Goal: Information Seeking & Learning: Find contact information

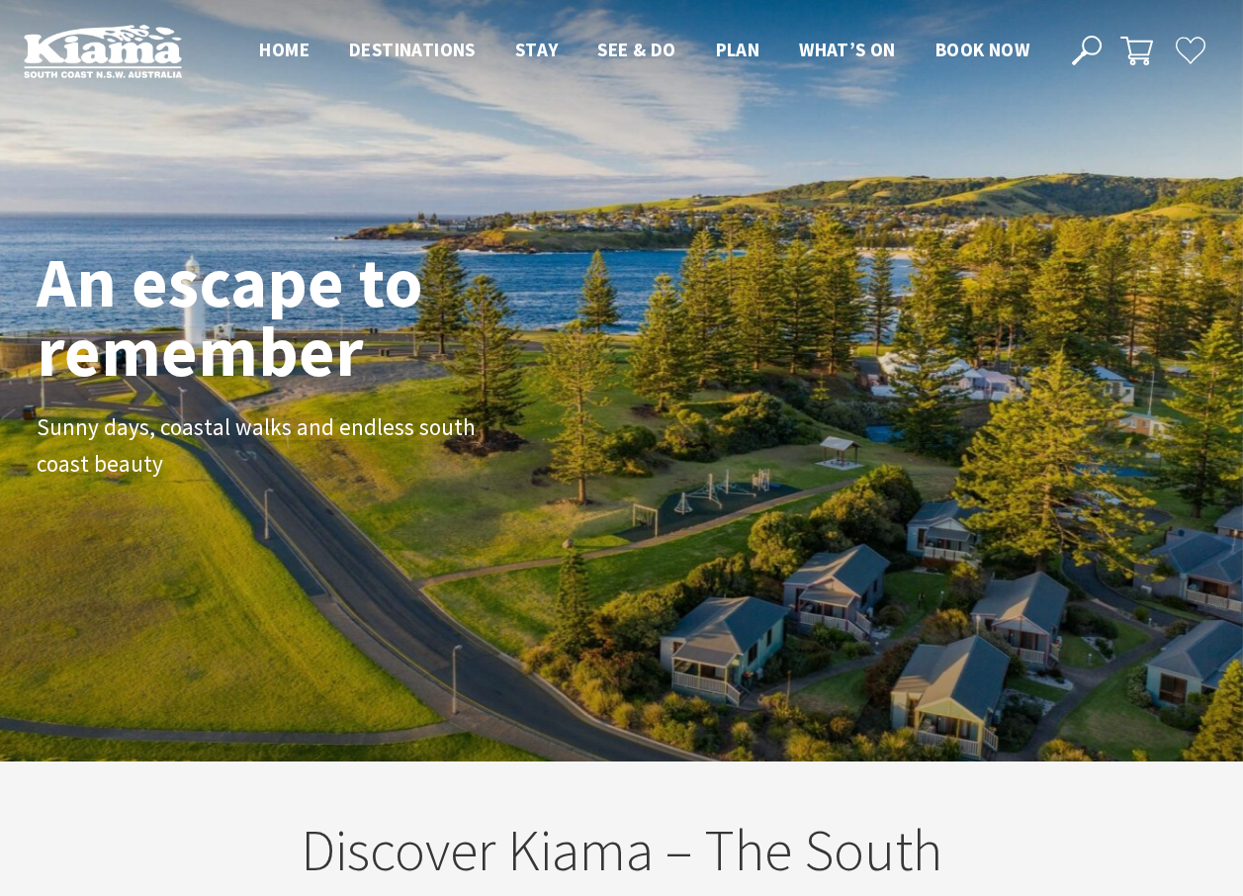
scroll to position [329, 1257]
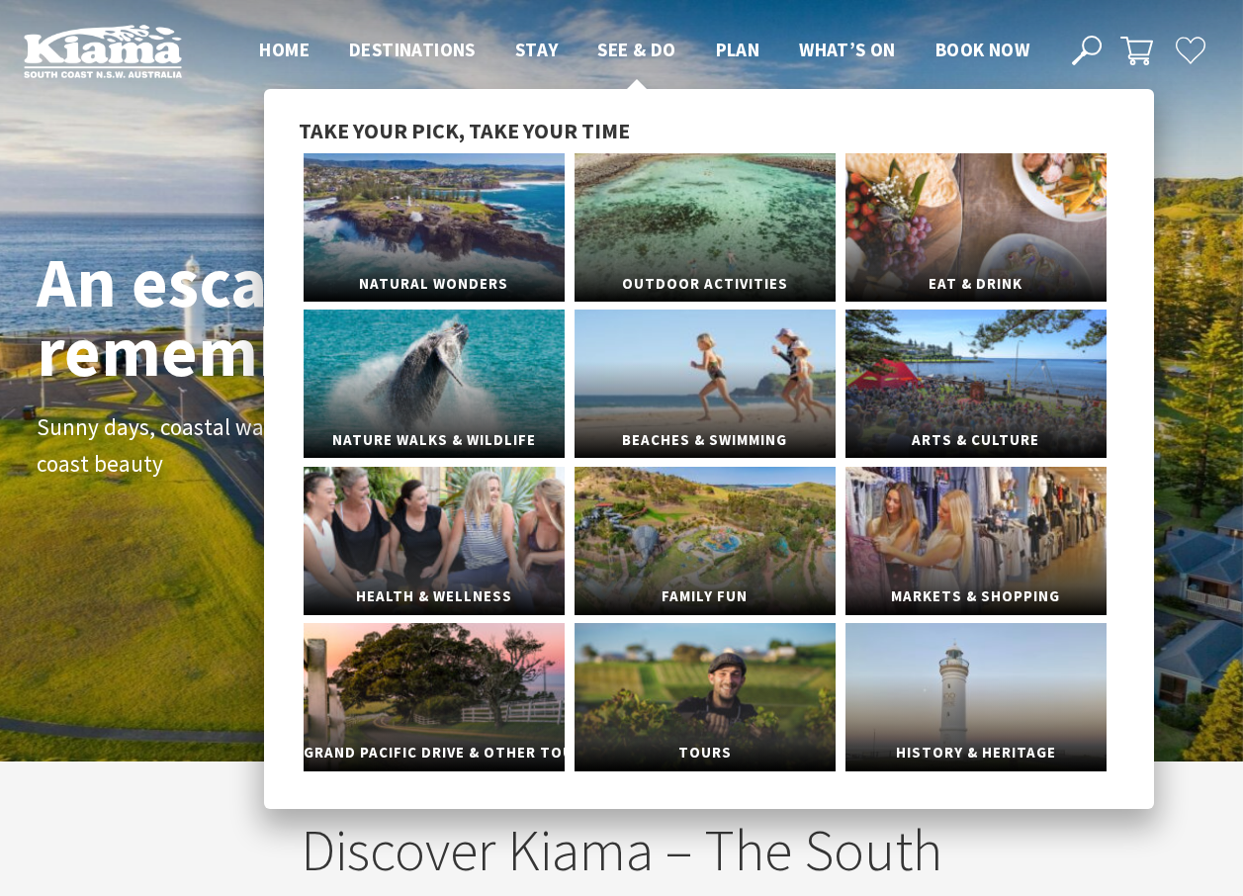
click at [628, 46] on span "See & Do" at bounding box center [636, 50] width 78 height 24
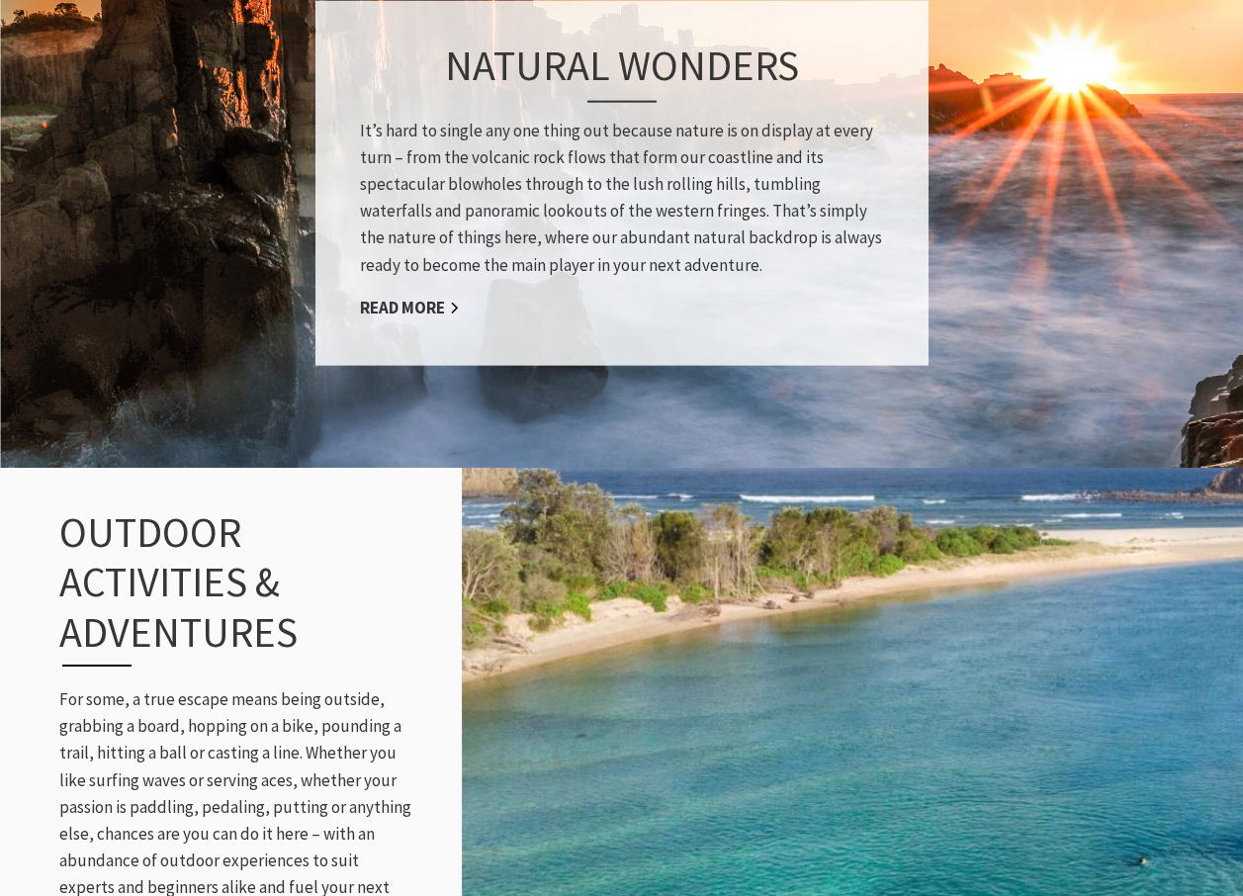
scroll to position [1384, 0]
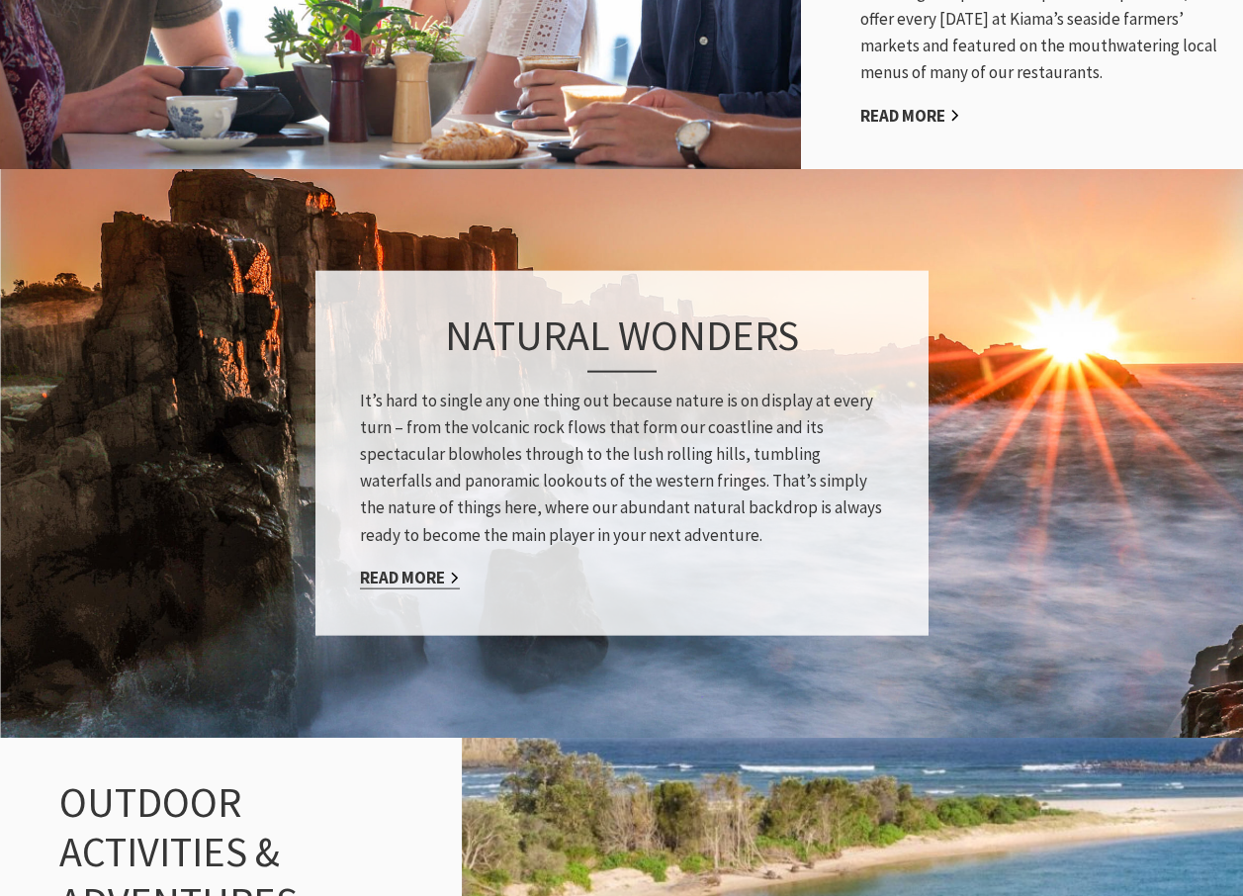
click at [426, 565] on link "Read More" at bounding box center [410, 576] width 100 height 23
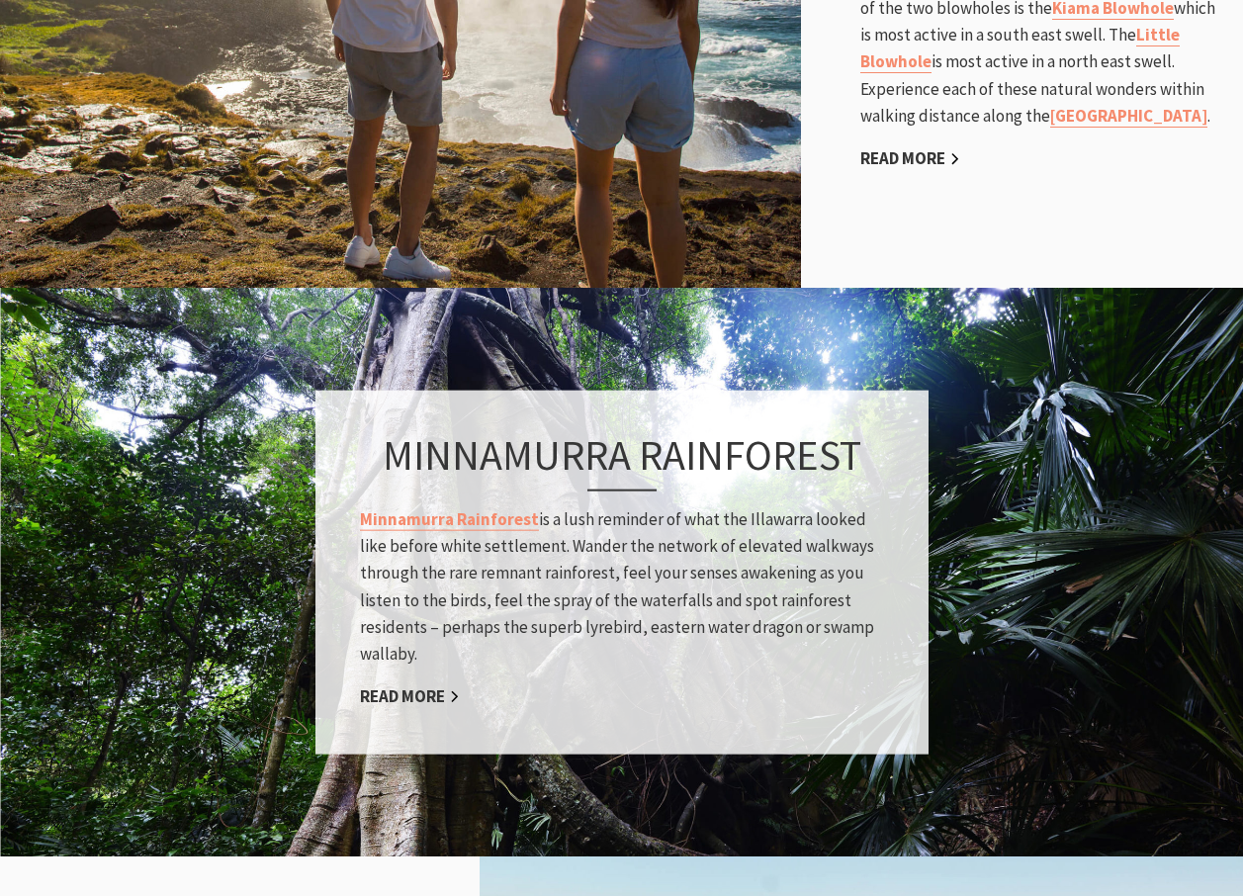
scroll to position [1483, 0]
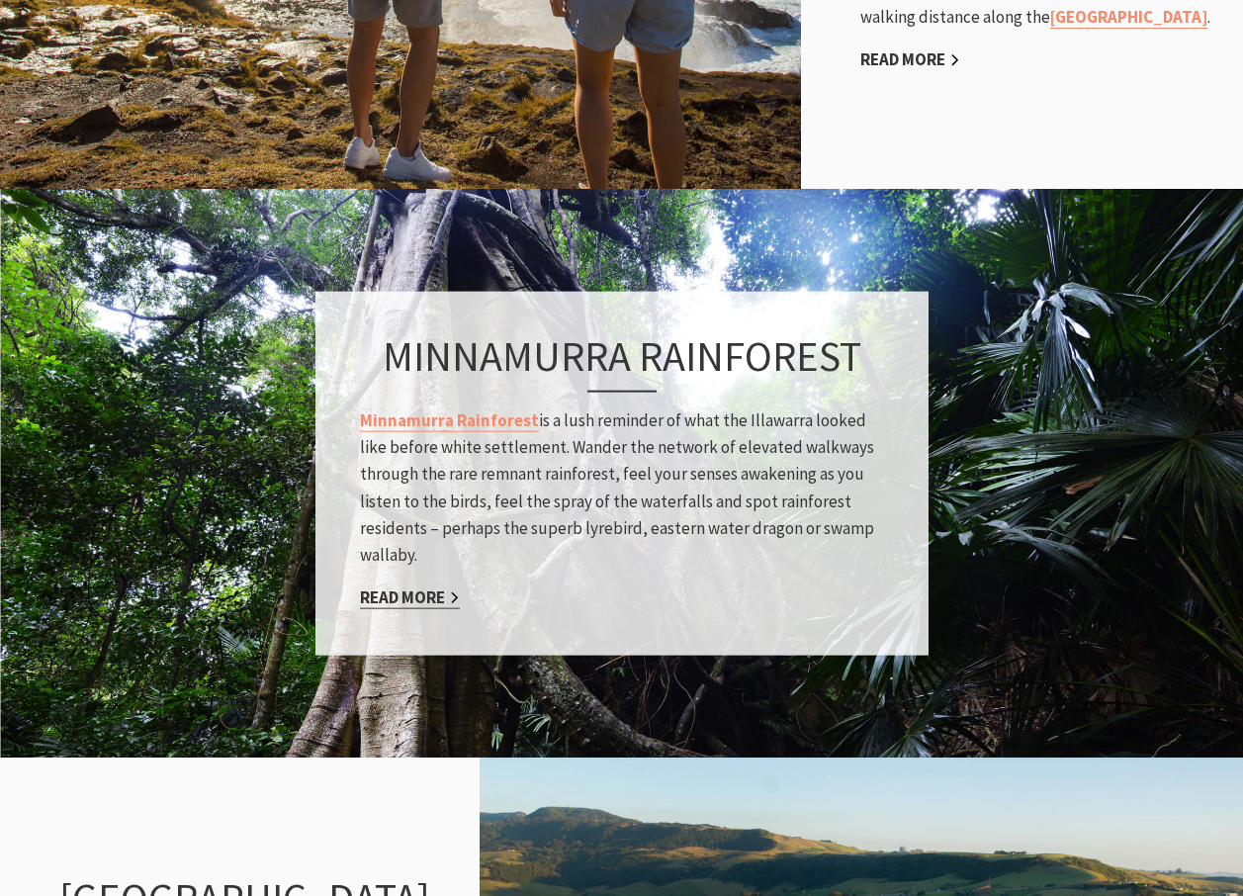
click at [412, 593] on link "Read More" at bounding box center [410, 597] width 100 height 23
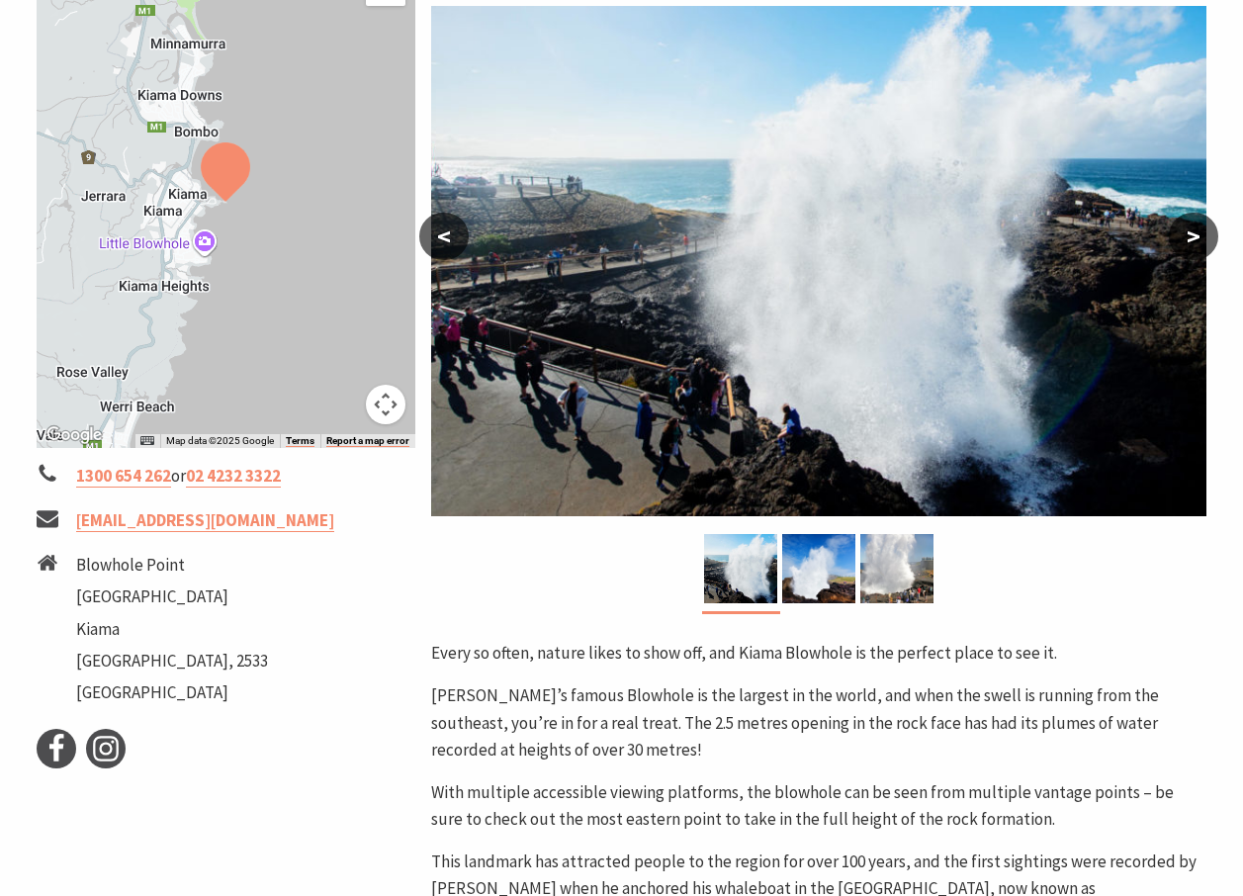
scroll to position [395, 0]
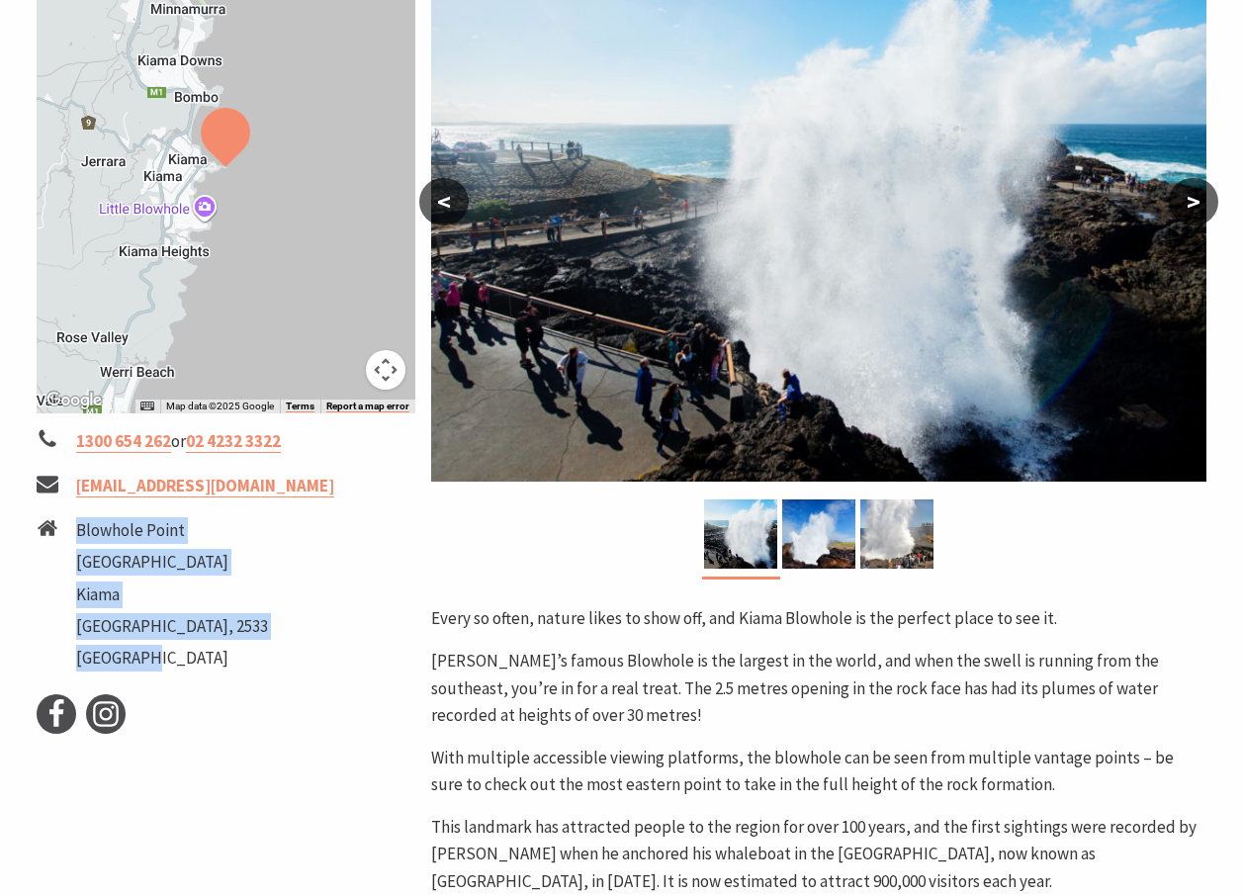
drag, startPoint x: 77, startPoint y: 529, endPoint x: 253, endPoint y: 623, distance: 199.5
click at [253, 623] on li "[GEOGRAPHIC_DATA][STREET_ADDRESS]" at bounding box center [227, 596] width 380 height 159
copy ul "[GEOGRAPHIC_DATA][STREET_ADDRESS]"
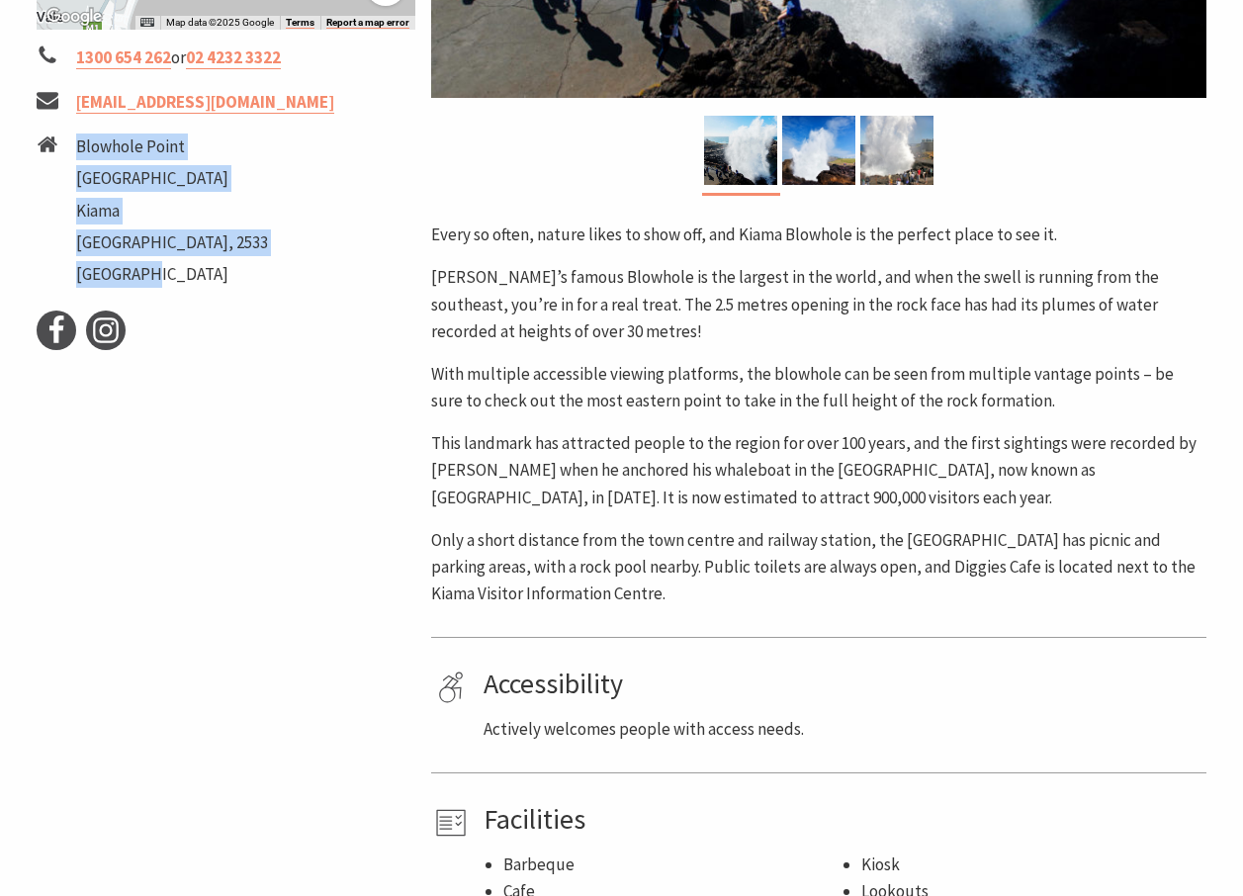
scroll to position [494, 0]
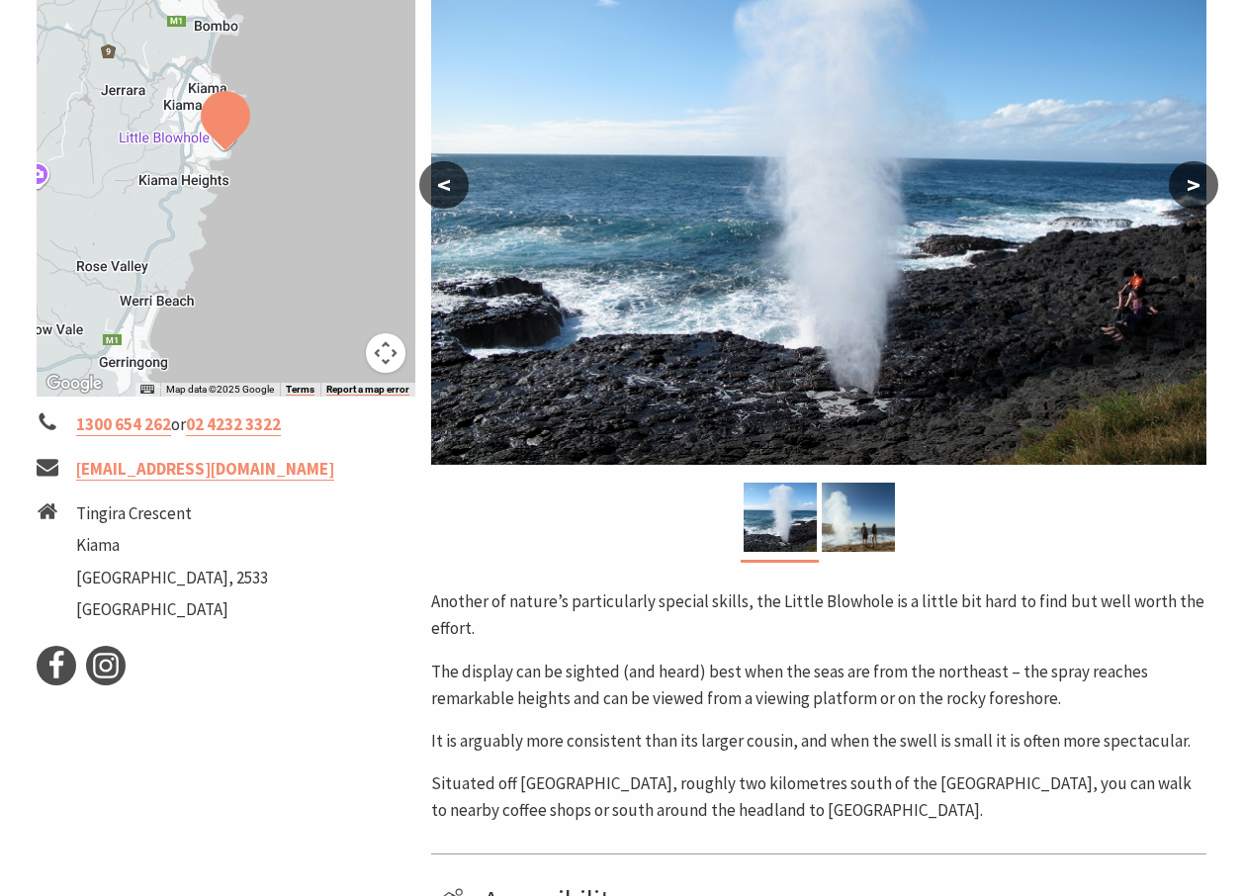
scroll to position [494, 0]
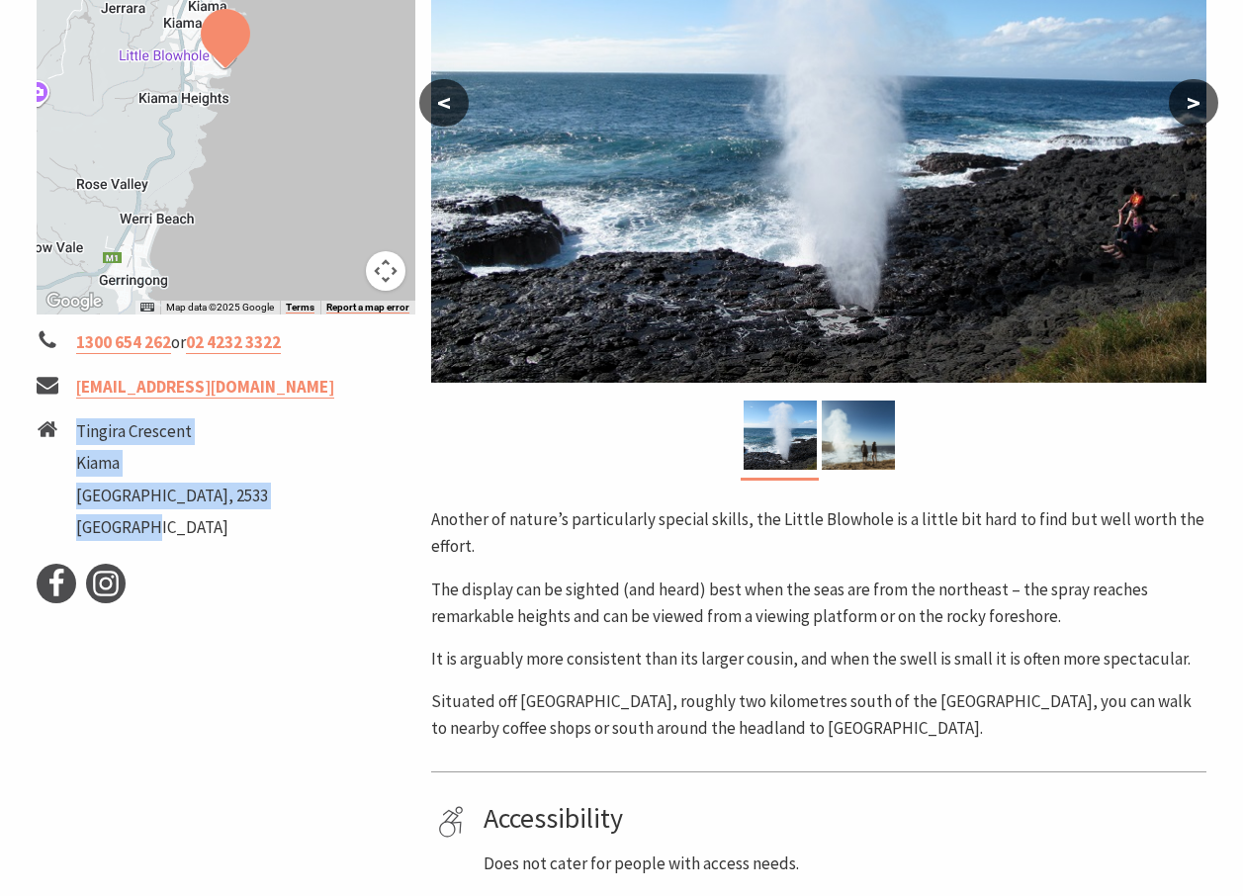
drag, startPoint x: 79, startPoint y: 431, endPoint x: 291, endPoint y: 511, distance: 226.2
click at [291, 511] on li "Tingira Crescent Kiama New South Wales, 2533 Australia" at bounding box center [227, 482] width 380 height 128
copy ul "Tingira Crescent Kiama New South Wales, 2533 Australia"
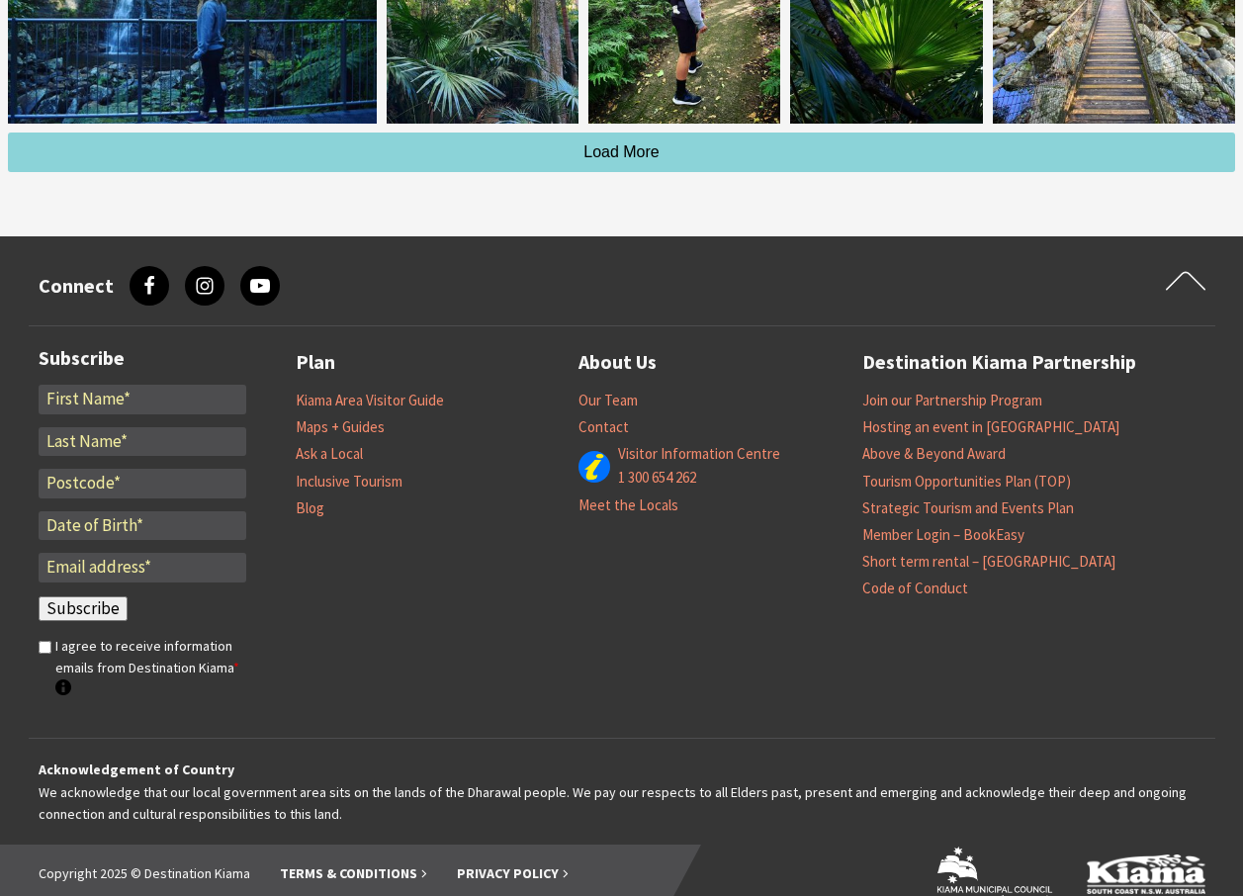
scroll to position [5244, 0]
click at [698, 443] on link "Visitor Information Centre" at bounding box center [699, 453] width 162 height 20
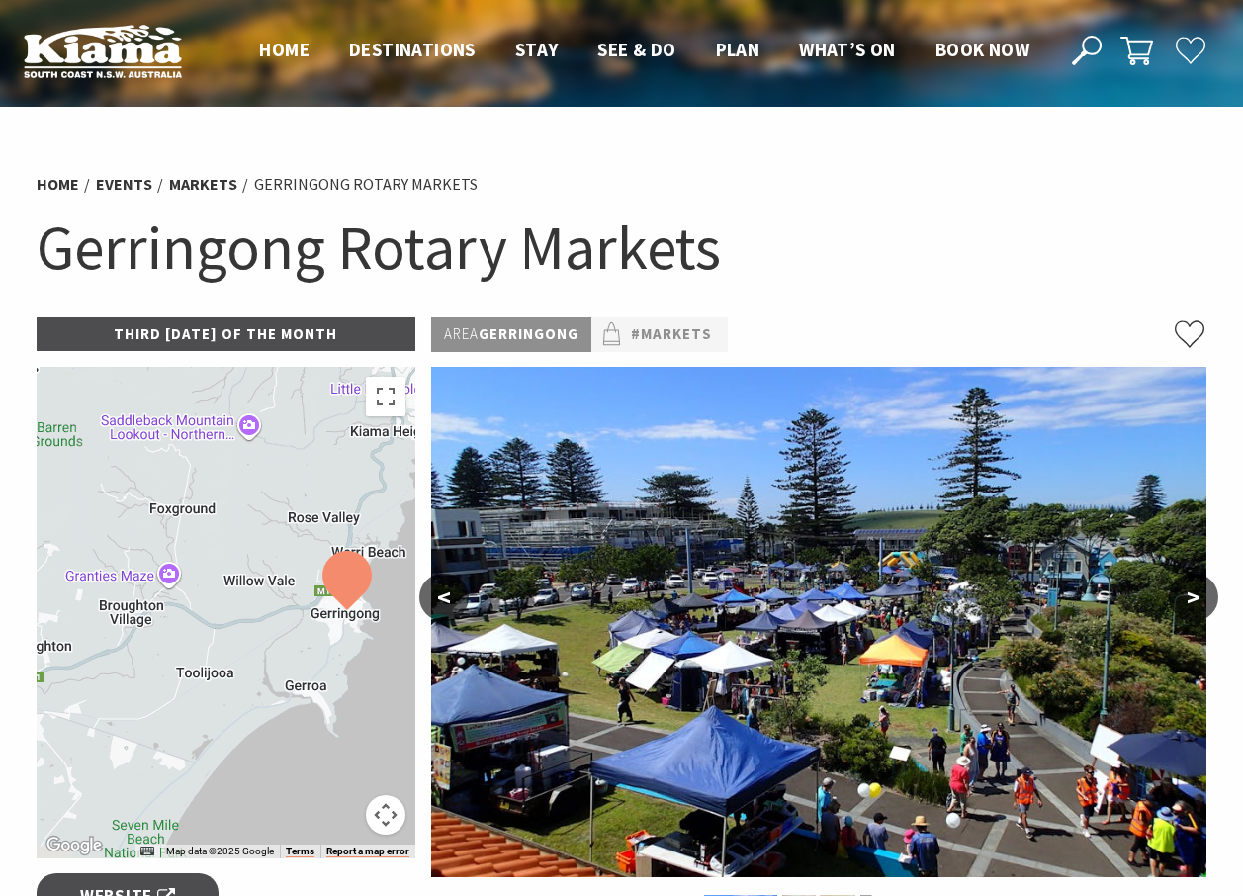
drag, startPoint x: 129, startPoint y: 627, endPoint x: 247, endPoint y: 628, distance: 118.6
click at [250, 627] on div at bounding box center [227, 612] width 380 height 491
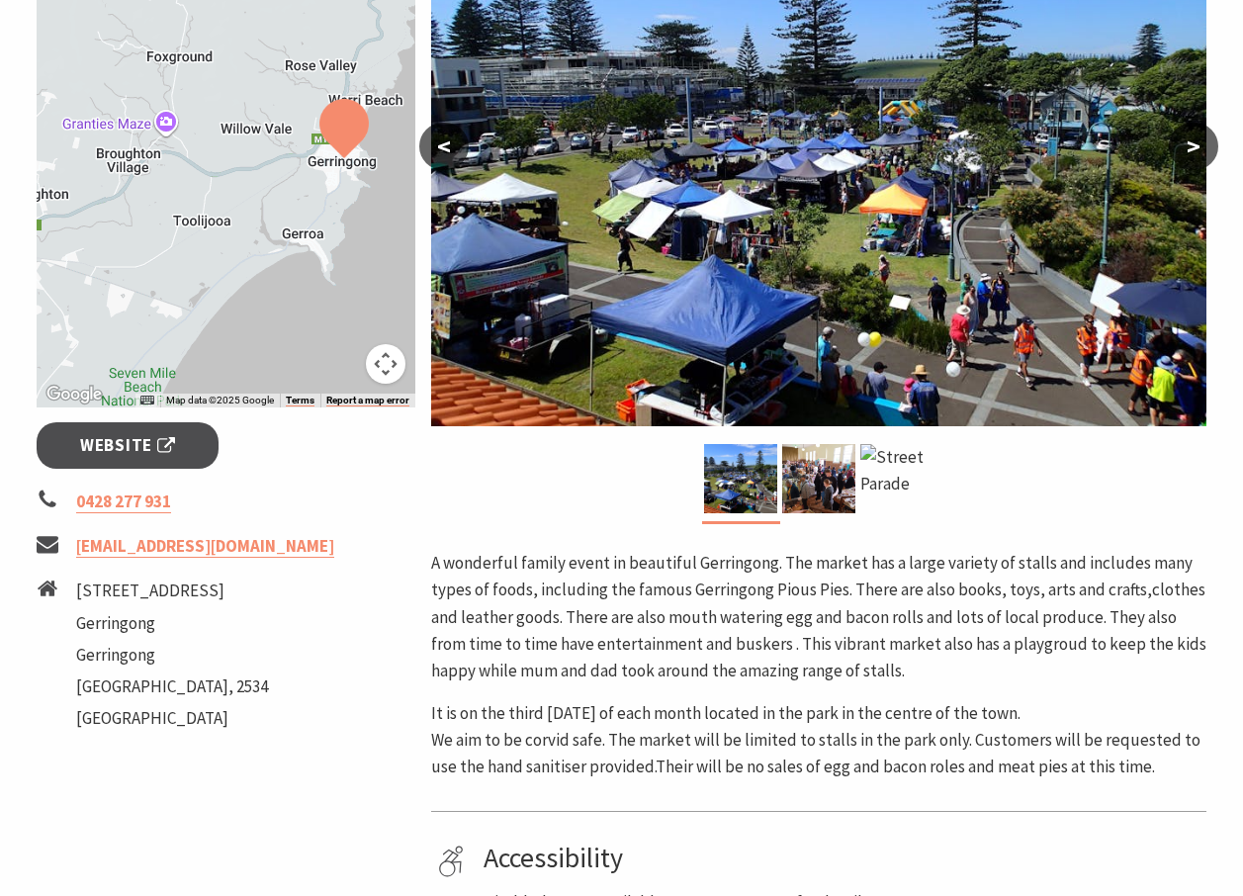
scroll to position [395, 0]
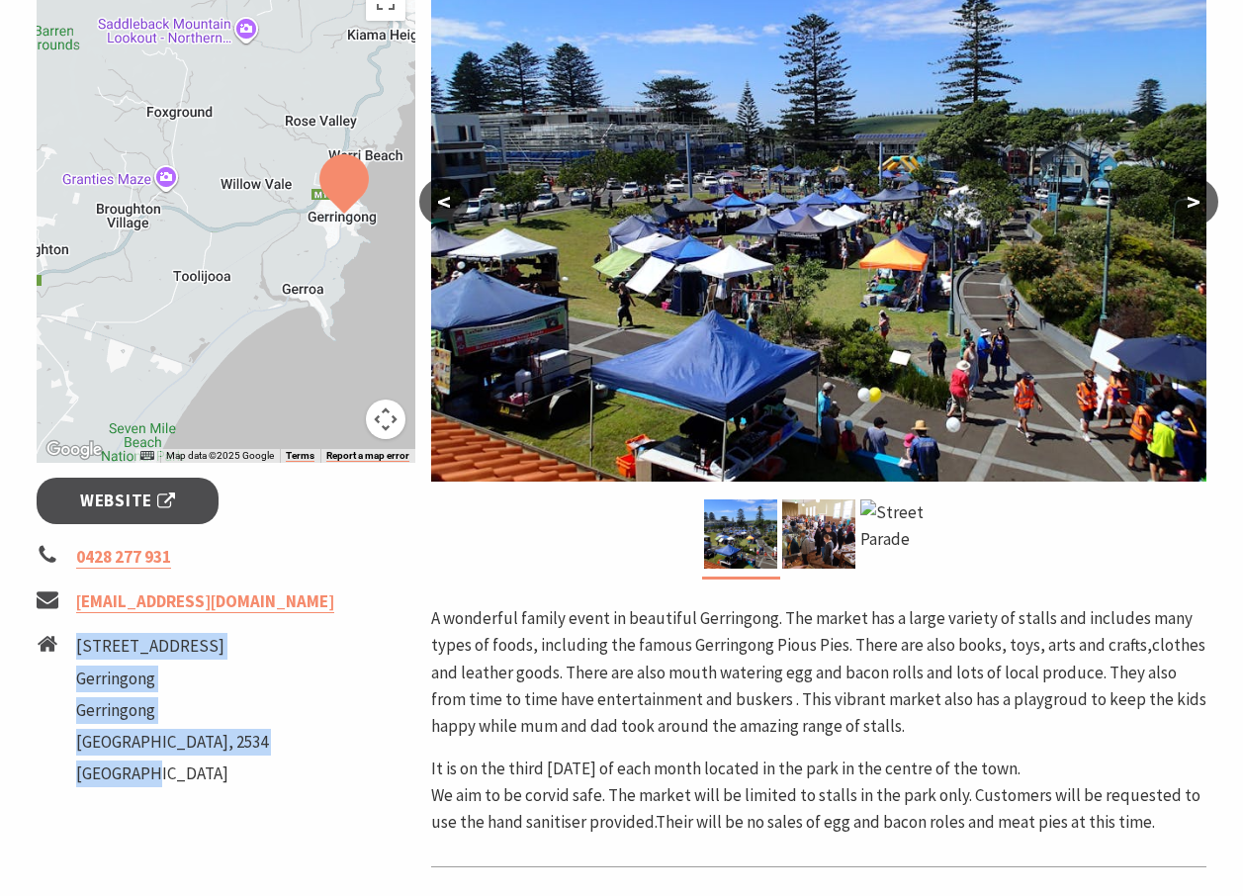
drag, startPoint x: 80, startPoint y: 648, endPoint x: 245, endPoint y: 757, distance: 197.7
click at [245, 757] on li "108 Fern Street Gerringong Gerringong New South Wales, 2534 Australia" at bounding box center [227, 712] width 380 height 159
copy ul "108 Fern Street Gerringong Gerringong New South Wales, 2534 Australia"
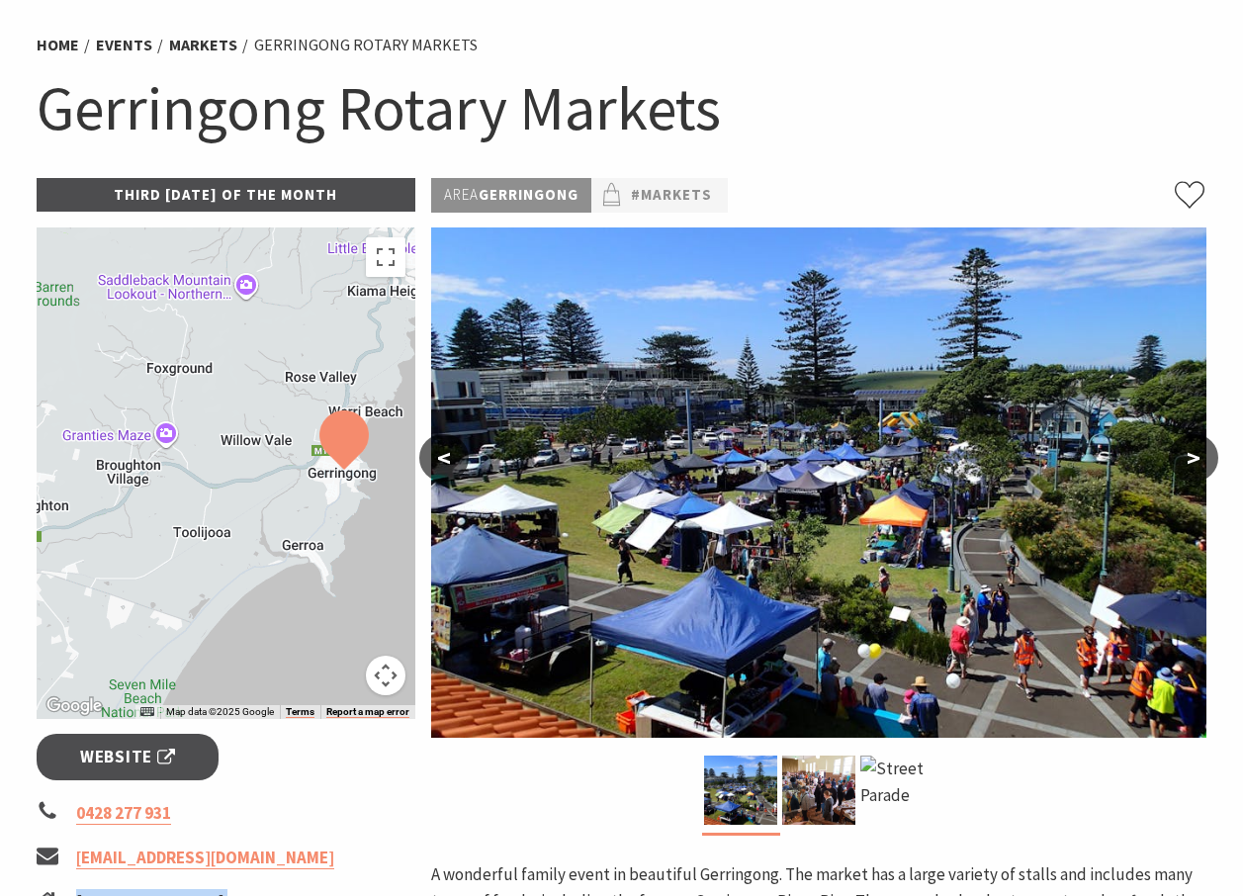
scroll to position [0, 0]
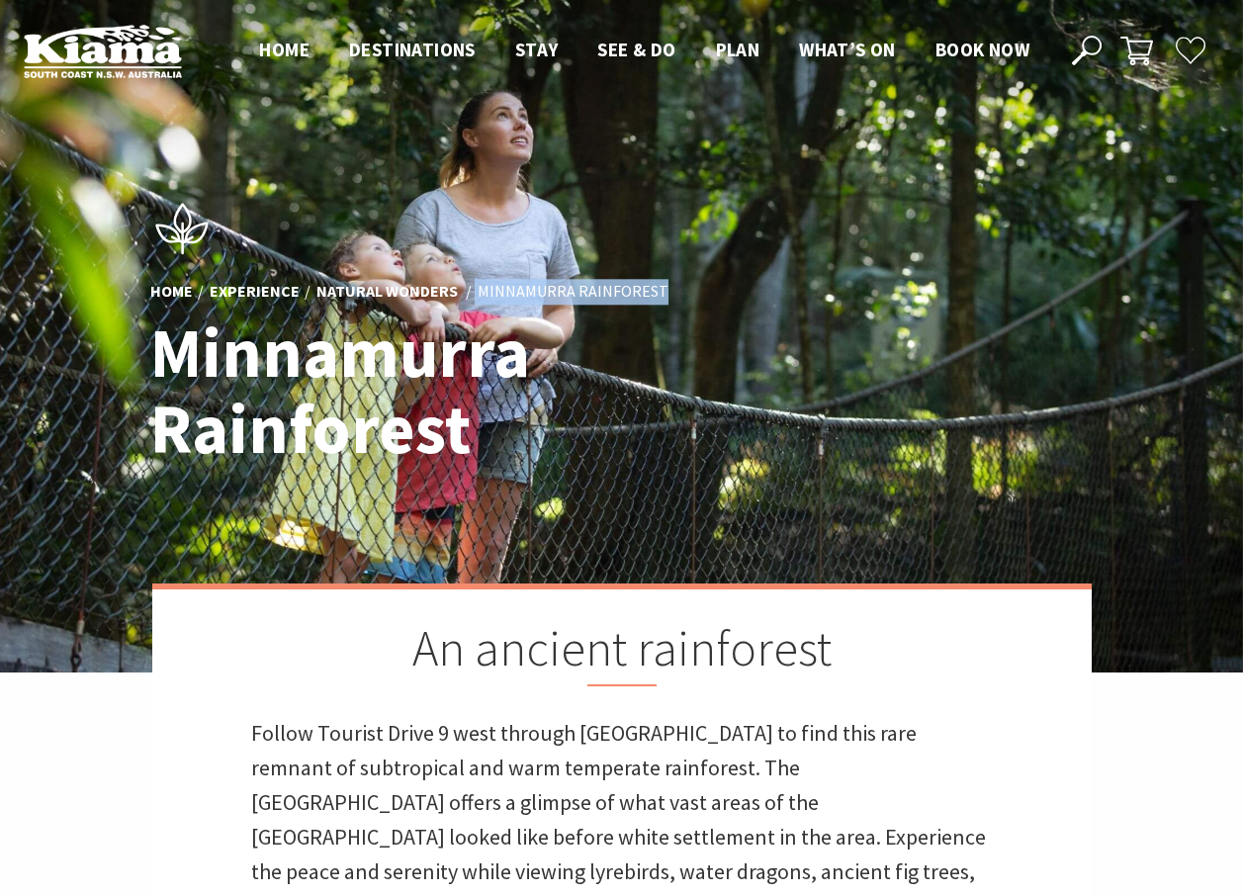
drag, startPoint x: 468, startPoint y: 291, endPoint x: 649, endPoint y: 296, distance: 182.0
click at [649, 296] on ul "Home Experience Natural Wonders Minnamurra Rainforest" at bounding box center [621, 291] width 943 height 27
drag, startPoint x: 649, startPoint y: 296, endPoint x: 634, endPoint y: 289, distance: 17.3
